Goal: Navigation & Orientation: Find specific page/section

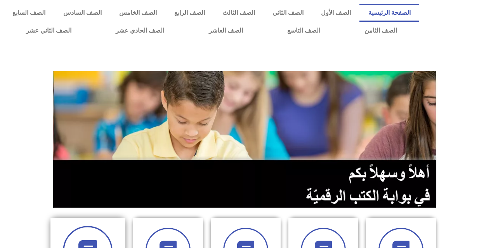
drag, startPoint x: 104, startPoint y: 247, endPoint x: 98, endPoint y: 245, distance: 5.9
click at [103, 247] on span at bounding box center [88, 251] width 50 height 50
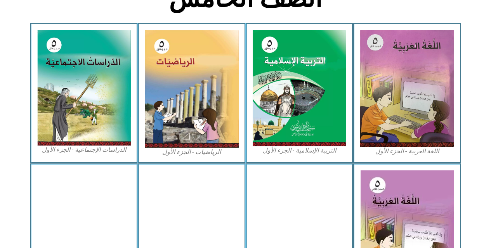
scroll to position [221, 0]
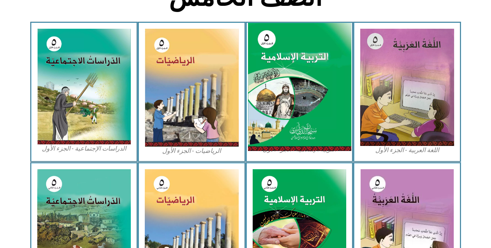
click at [281, 101] on img at bounding box center [299, 87] width 103 height 128
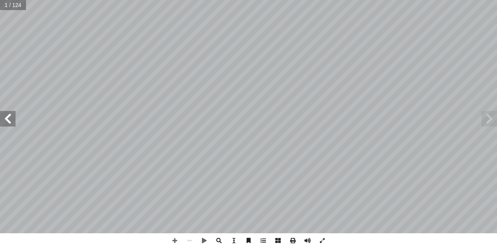
click at [8, 118] on span at bounding box center [8, 119] width 16 height 16
click at [9, 118] on span at bounding box center [8, 119] width 16 height 16
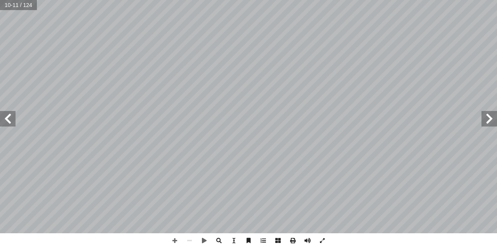
click at [9, 118] on span at bounding box center [8, 119] width 16 height 16
click at [174, 238] on span at bounding box center [174, 240] width 15 height 15
